Goal: Task Accomplishment & Management: Manage account settings

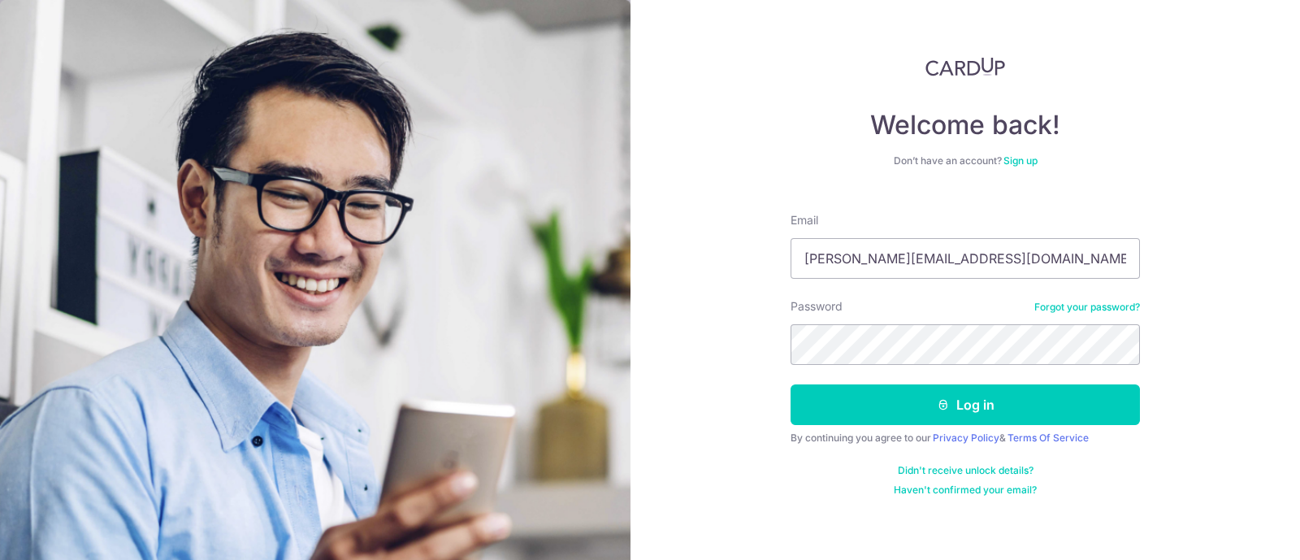
type input "[PERSON_NAME][EMAIL_ADDRESS][DOMAIN_NAME]"
click at [790, 384] on button "Log in" at bounding box center [964, 404] width 349 height 41
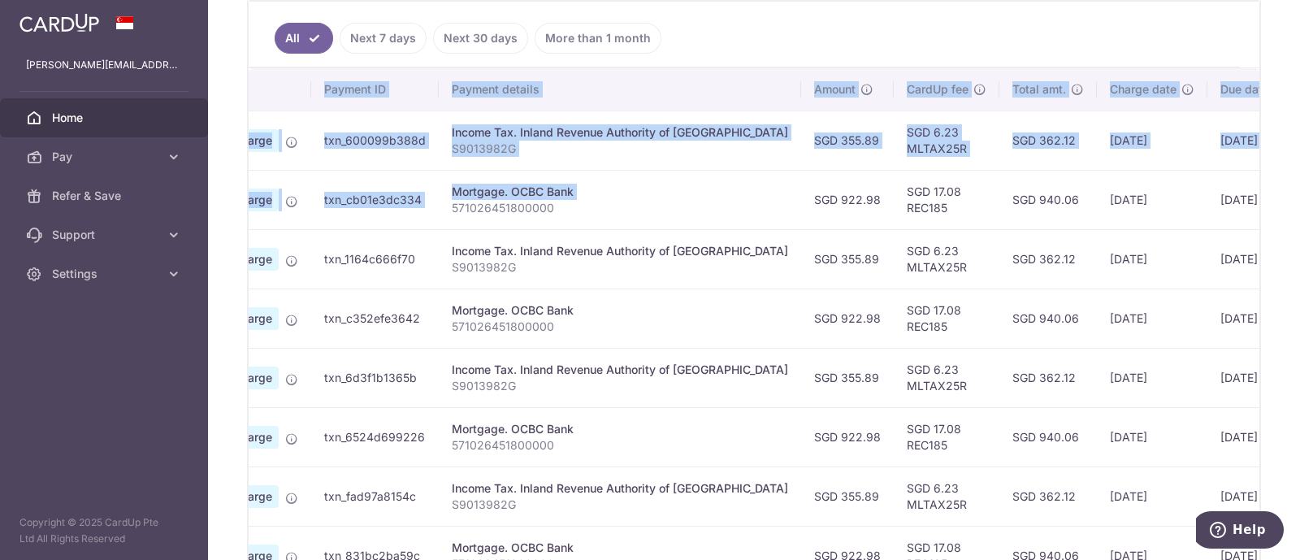
scroll to position [0, 251]
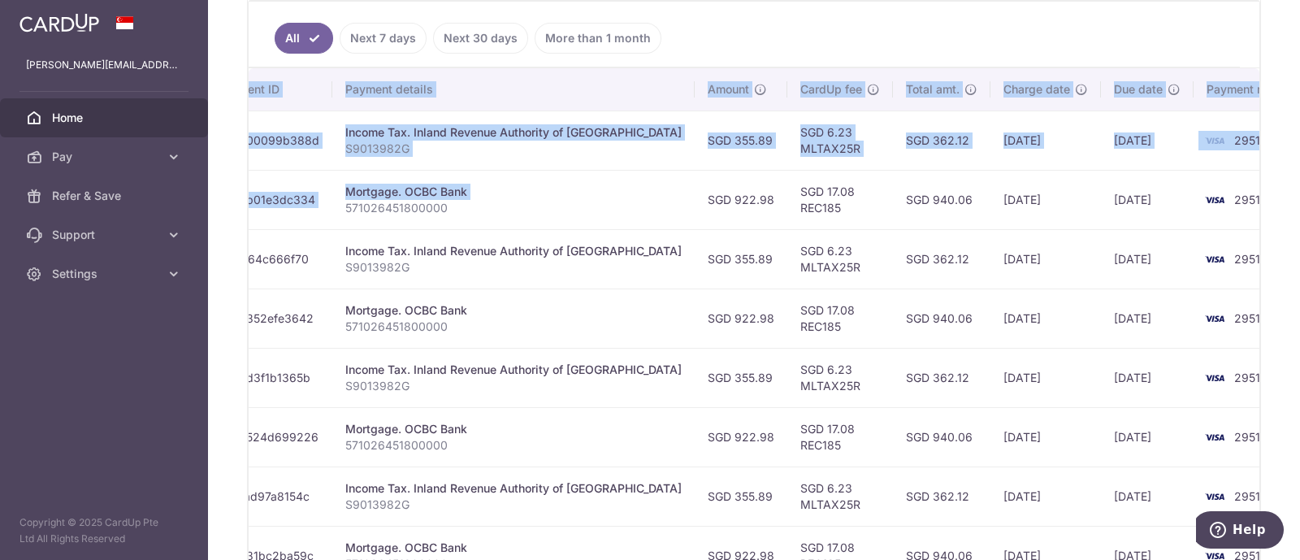
drag, startPoint x: 946, startPoint y: 208, endPoint x: 1299, endPoint y: 222, distance: 353.6
click at [1299, 222] on div "× Pause Schedule Pause all future payments in this series Pause just this one p…" at bounding box center [754, 280] width 1092 height 560
click at [1231, 223] on td "2951" at bounding box center [1254, 199] width 123 height 59
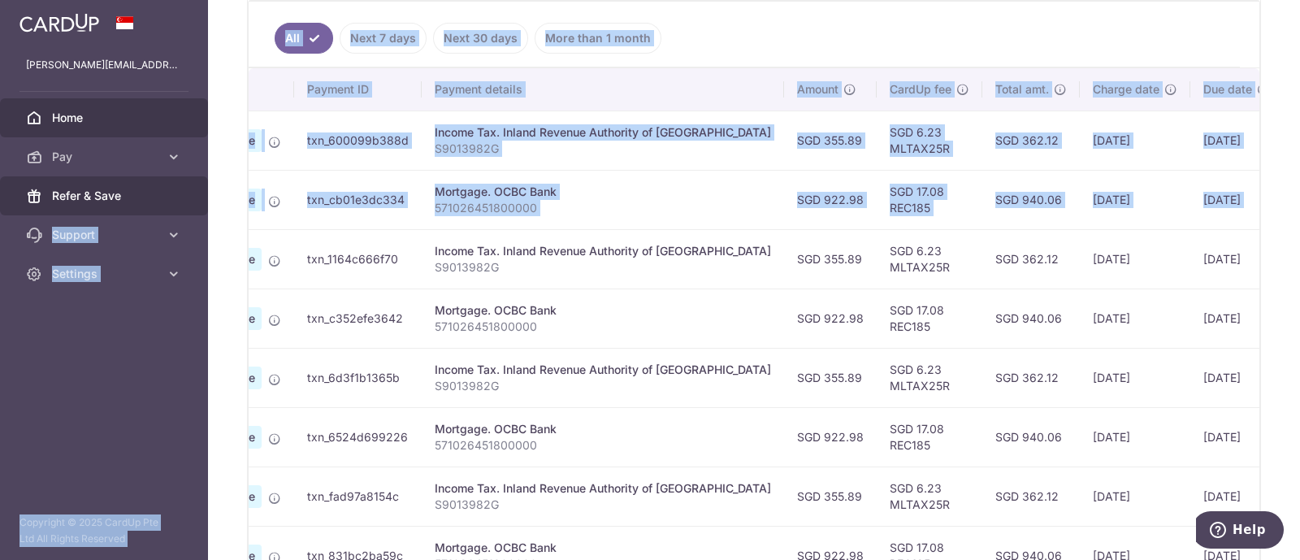
scroll to position [0, 0]
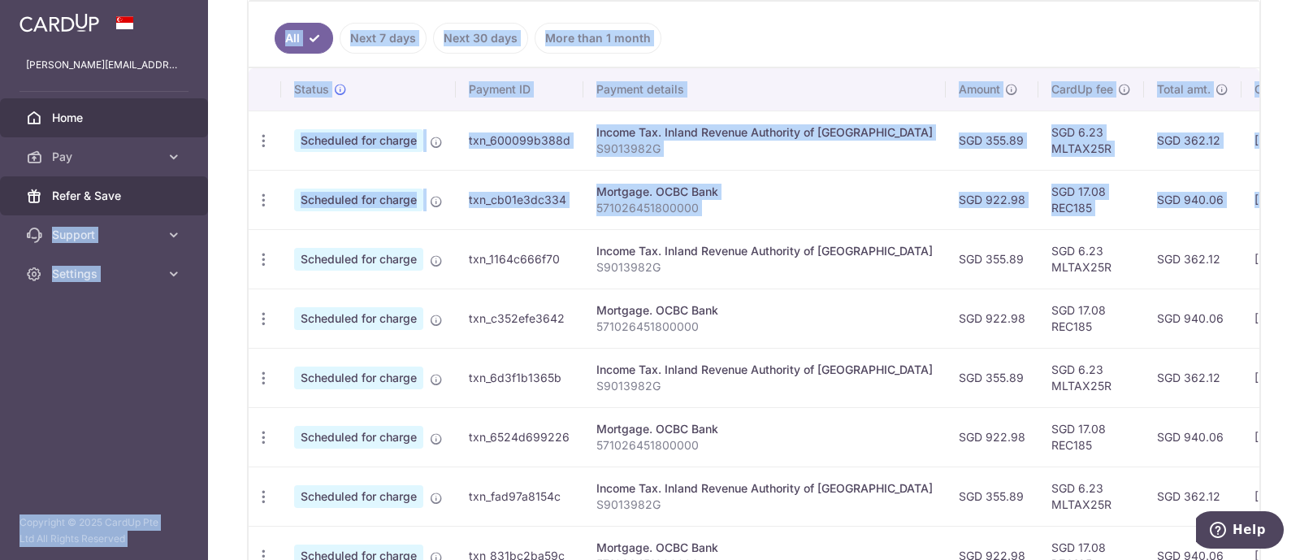
drag, startPoint x: 1230, startPoint y: 223, endPoint x: 162, endPoint y: 186, distance: 1068.9
click at [162, 186] on main "[PERSON_NAME][EMAIL_ADDRESS][DOMAIN_NAME] Home Pay Payments Recipients Cards Re…" at bounding box center [650, 280] width 1300 height 560
click at [286, 211] on td "Scheduled for charge" at bounding box center [368, 199] width 175 height 59
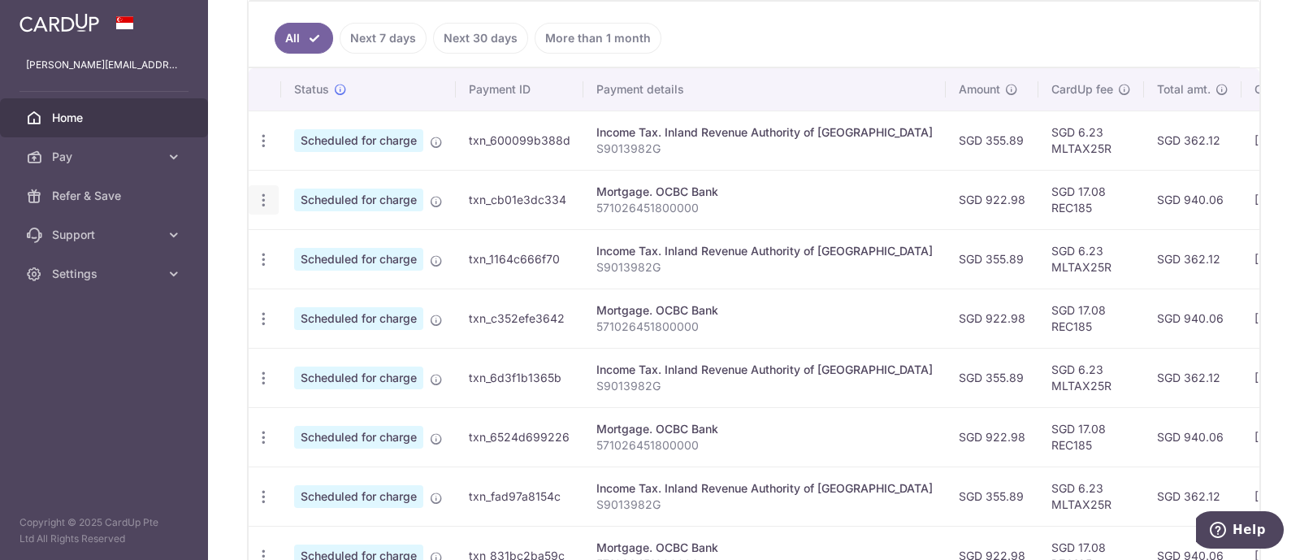
click at [264, 197] on icon "button" at bounding box center [263, 200] width 17 height 17
click at [323, 238] on span "Update payment" at bounding box center [350, 244] width 110 height 19
radio input "true"
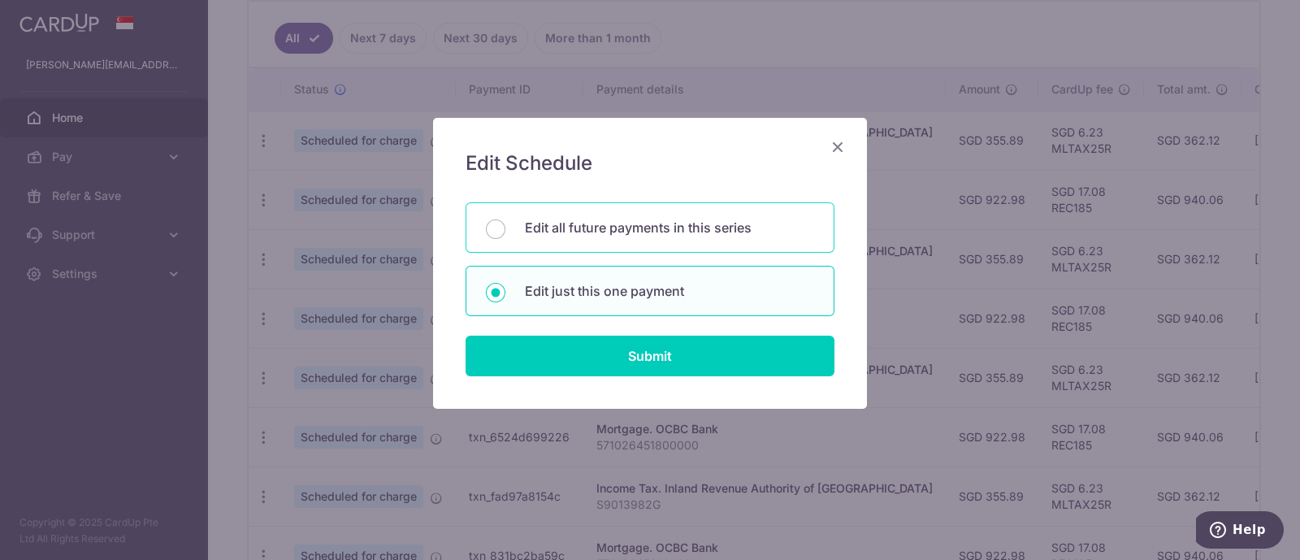
click at [646, 218] on p "Edit all future payments in this series" at bounding box center [669, 227] width 289 height 19
click at [505, 219] on input "Edit all future payments in this series" at bounding box center [495, 228] width 19 height 19
radio input "true"
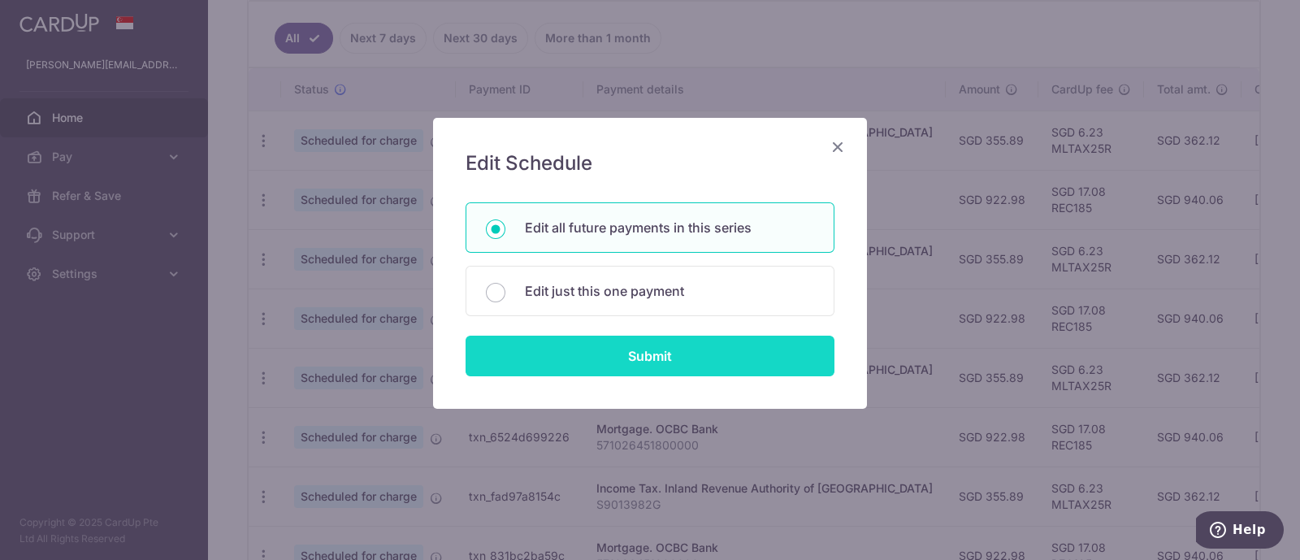
click at [652, 353] on input "Submit" at bounding box center [649, 356] width 369 height 41
radio input "true"
type input "922.98"
type input "571026451800000"
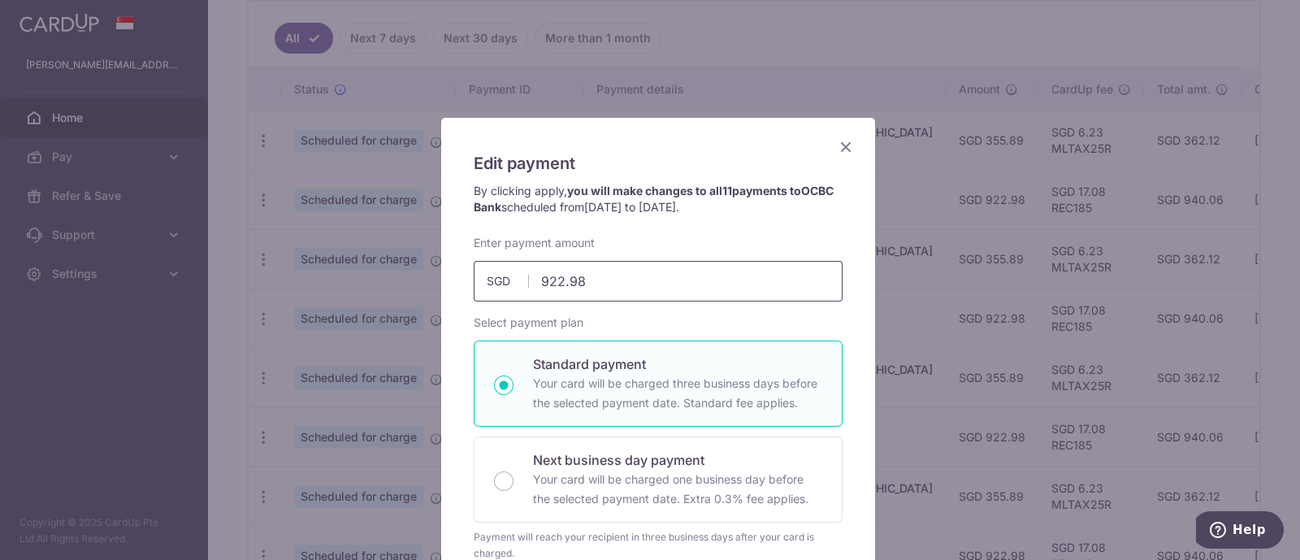
click at [616, 275] on input "922.98" at bounding box center [658, 281] width 369 height 41
paste input "1,233.11"
type input "1,233.11"
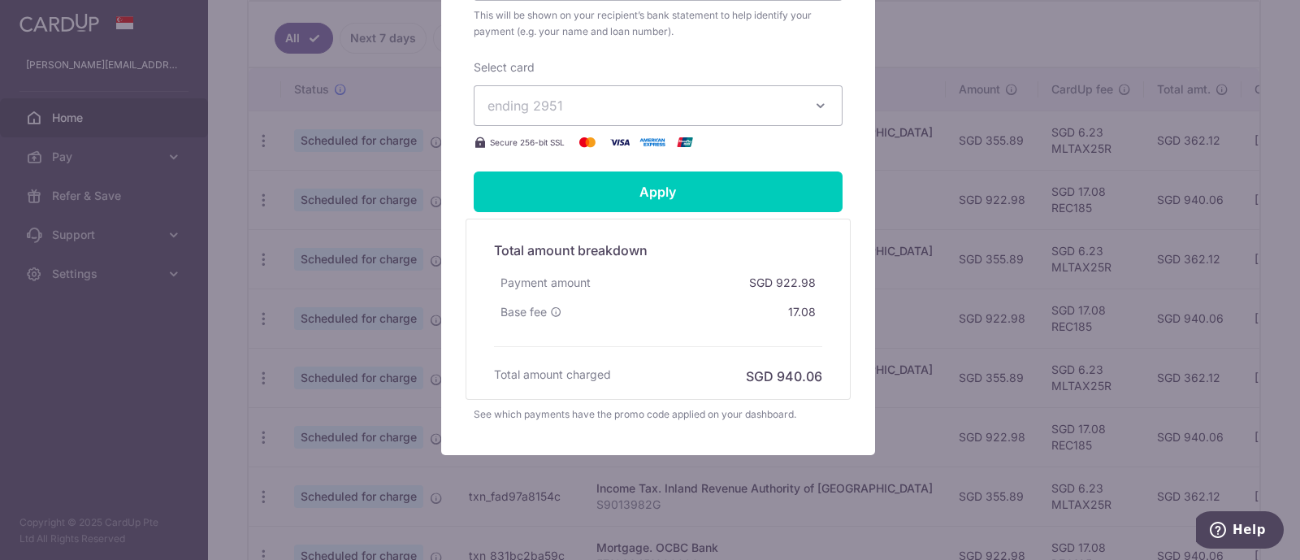
scroll to position [657, 0]
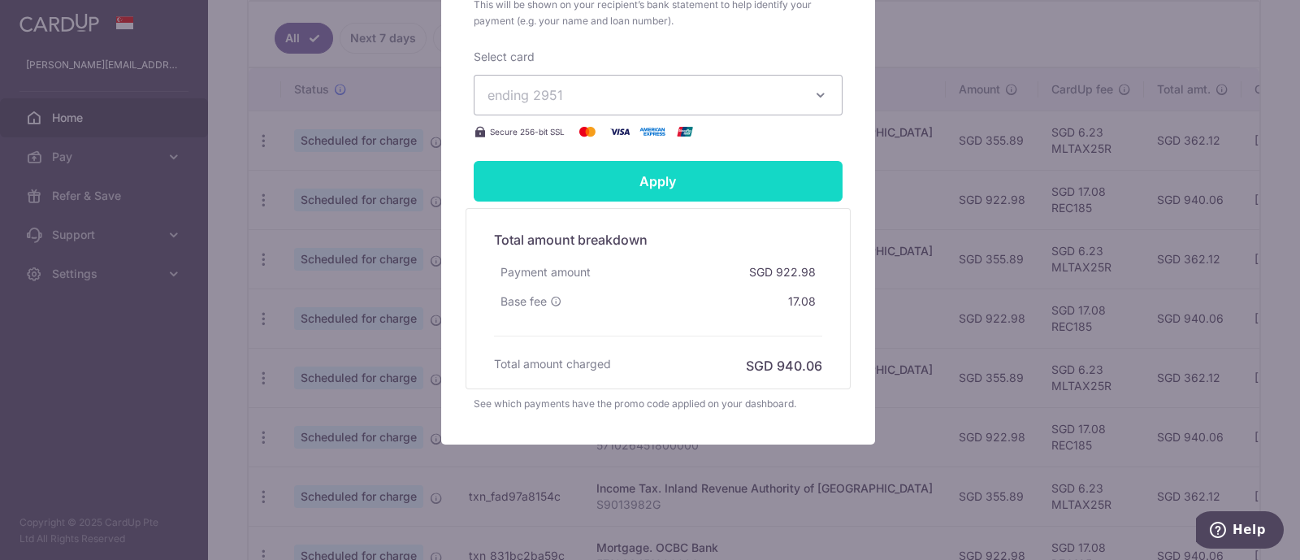
click at [747, 161] on input "Apply" at bounding box center [658, 181] width 369 height 41
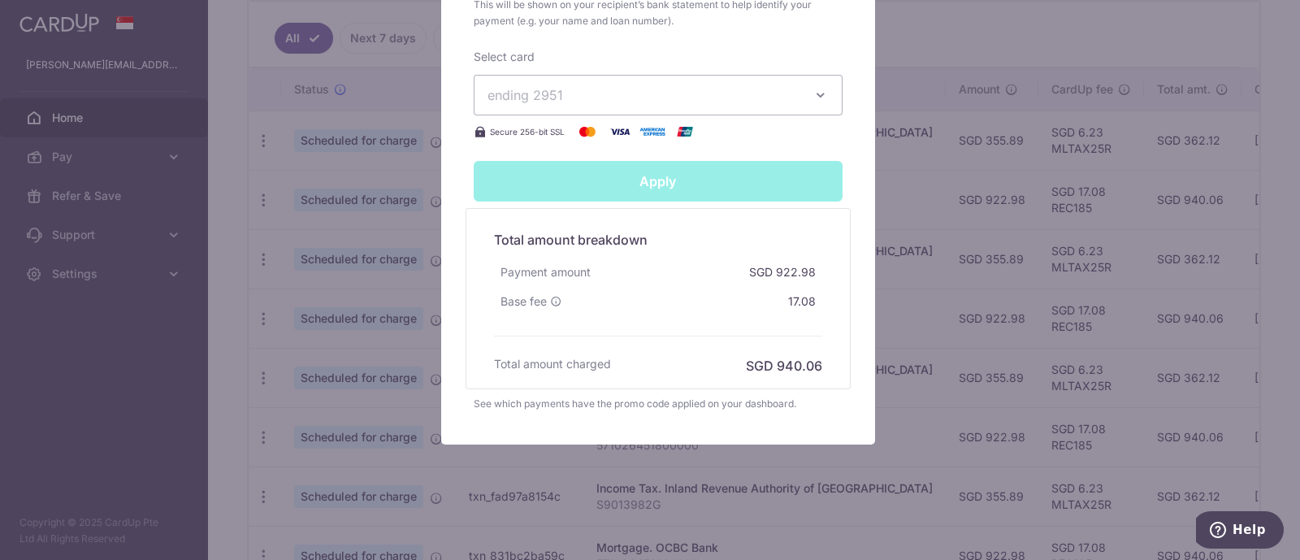
type input "Successfully Applied"
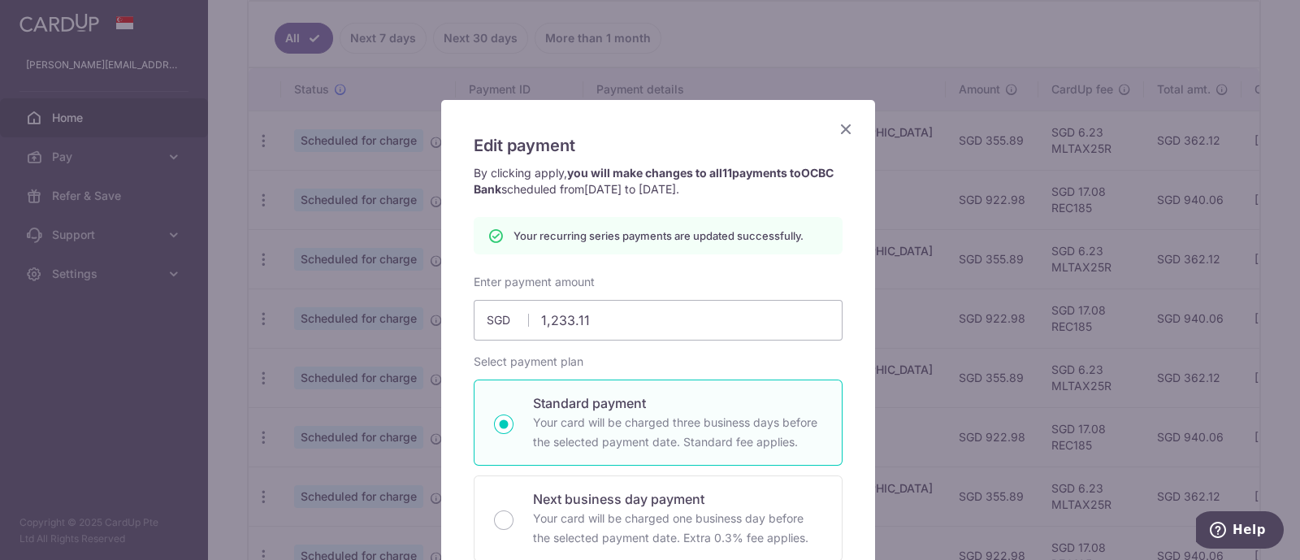
scroll to position [0, 0]
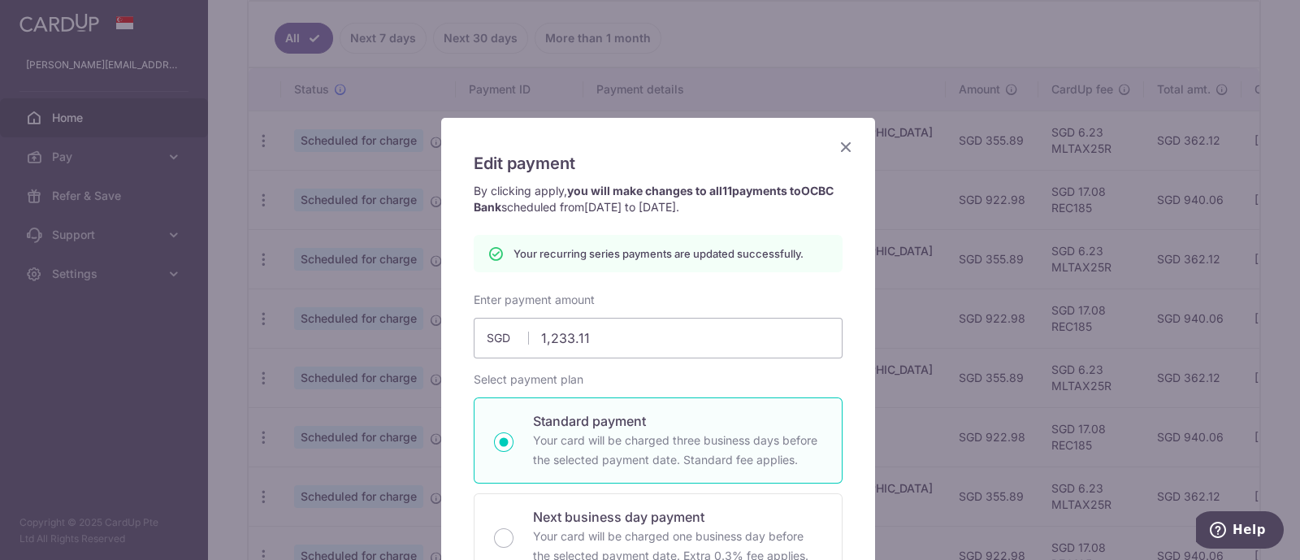
click at [840, 148] on icon "Close" at bounding box center [845, 146] width 19 height 20
